Goal: Communication & Community: Answer question/provide support

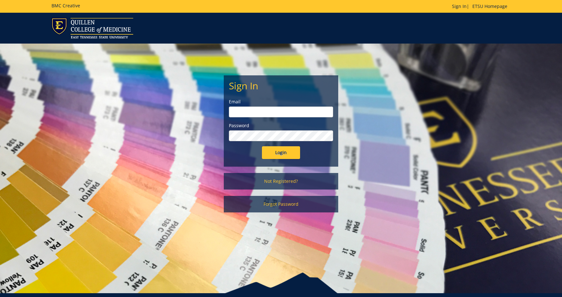
type input "[EMAIL_ADDRESS][DOMAIN_NAME]"
click at [282, 148] on input "Login" at bounding box center [281, 152] width 38 height 13
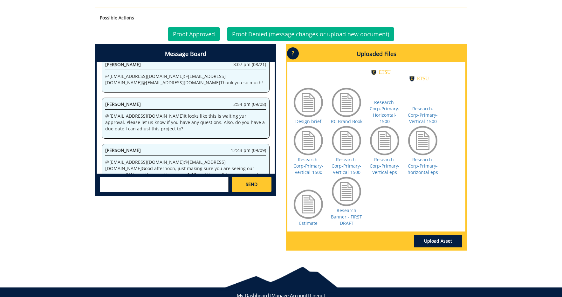
scroll to position [273, 0]
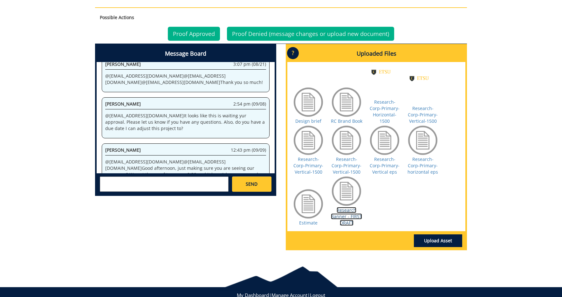
click at [355, 214] on link "Research Banner - FIRST DRAFT" at bounding box center [346, 216] width 31 height 19
click at [179, 185] on textarea at bounding box center [164, 183] width 129 height 15
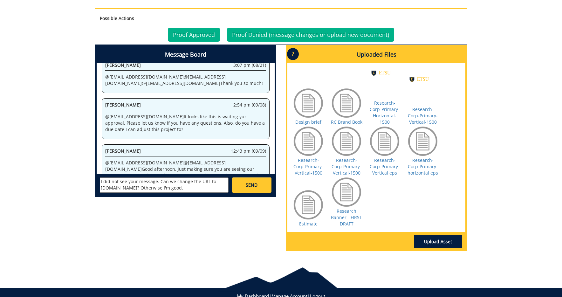
scroll to position [272, 0]
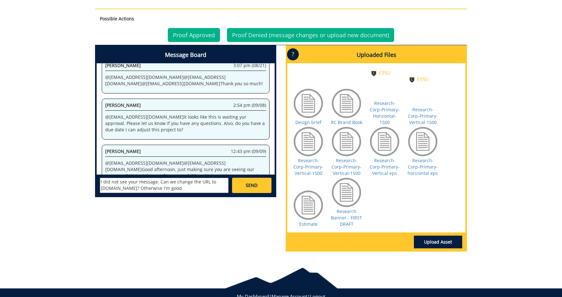
type textarea "I did not see your message. Can we change the URL to www.etsurc.org? Otherwise …"
click at [244, 185] on link "SEND" at bounding box center [251, 185] width 39 height 15
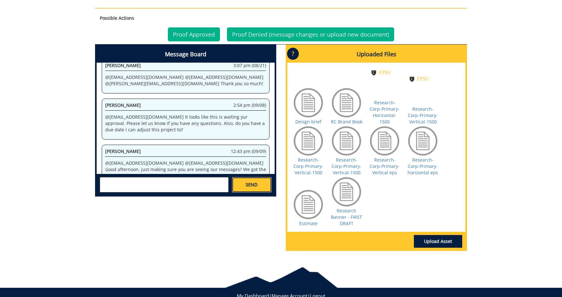
scroll to position [1407, 0]
